Goal: Information Seeking & Learning: Check status

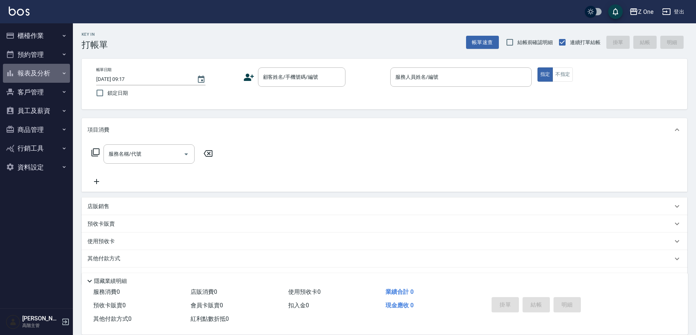
click at [24, 72] on button "報表及分析" at bounding box center [36, 73] width 67 height 19
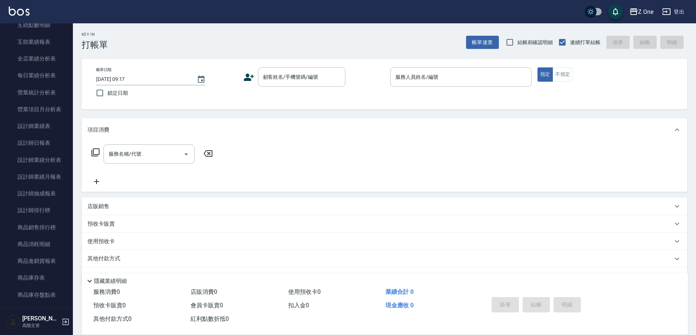
scroll to position [255, 0]
click at [57, 90] on link "設計師日報表" at bounding box center [36, 91] width 67 height 17
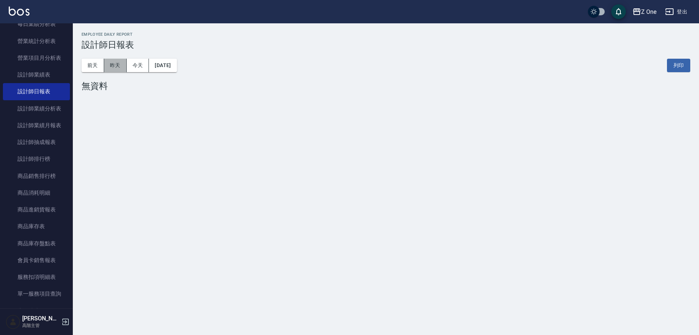
click at [120, 67] on button "昨天" at bounding box center [115, 65] width 23 height 13
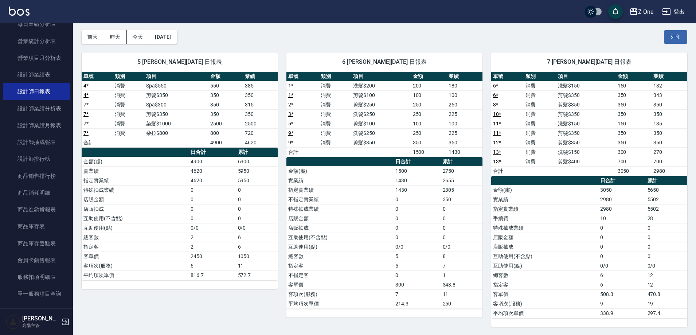
scroll to position [29, 0]
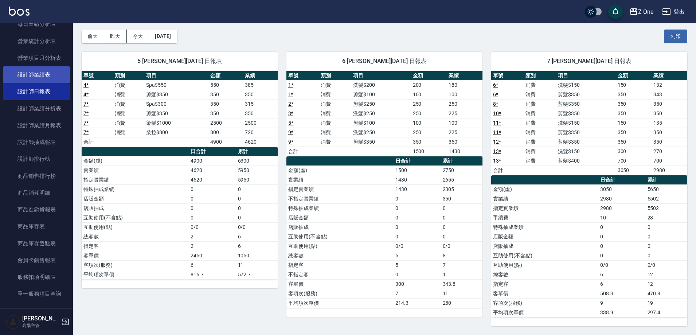
click at [42, 71] on link "設計師業績表" at bounding box center [36, 74] width 67 height 17
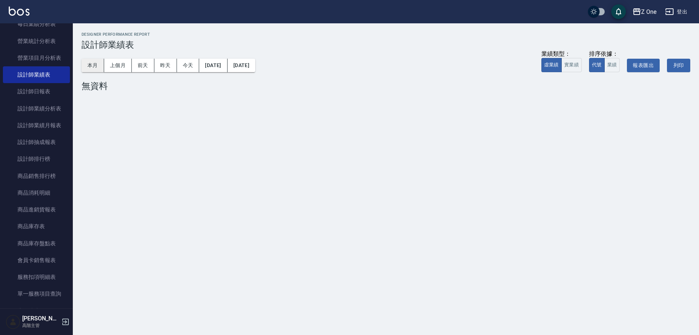
click at [91, 67] on button "本月" at bounding box center [93, 65] width 23 height 13
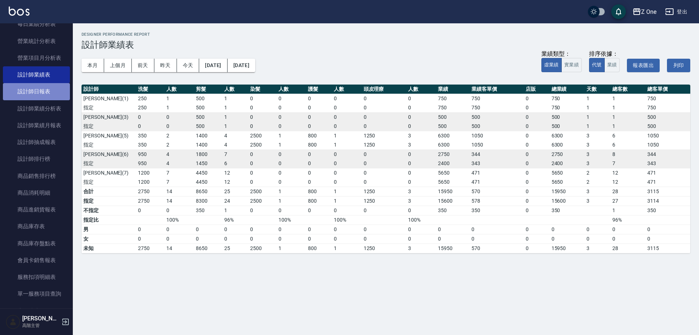
click at [42, 89] on link "設計師日報表" at bounding box center [36, 91] width 67 height 17
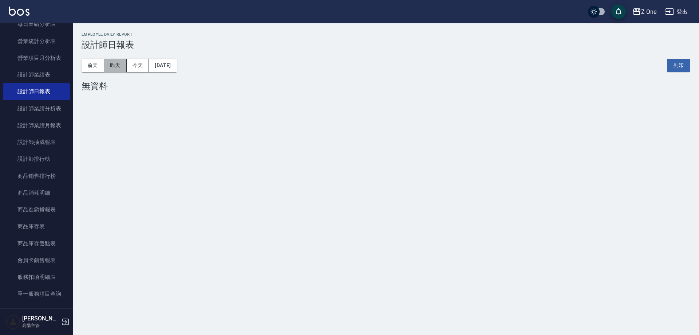
click at [112, 65] on button "昨天" at bounding box center [115, 65] width 23 height 13
